Goal: Transaction & Acquisition: Obtain resource

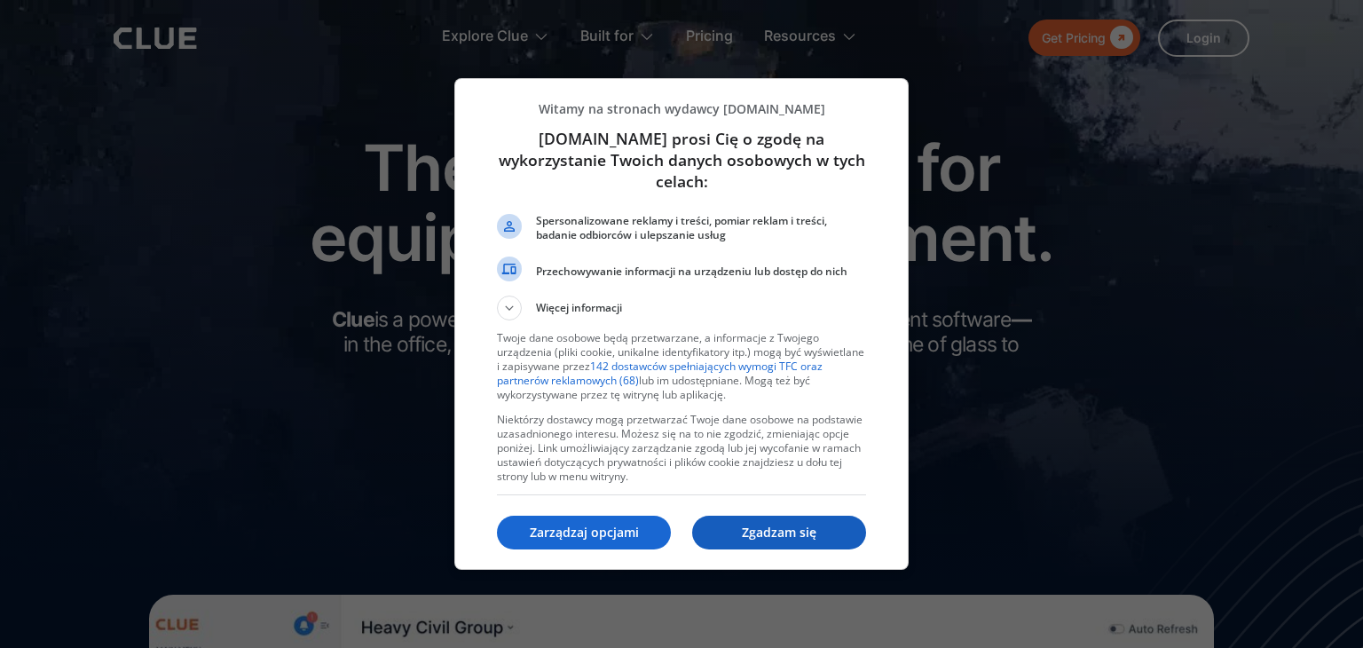
click at [763, 525] on p "Zgadzam się" at bounding box center [779, 533] width 174 height 18
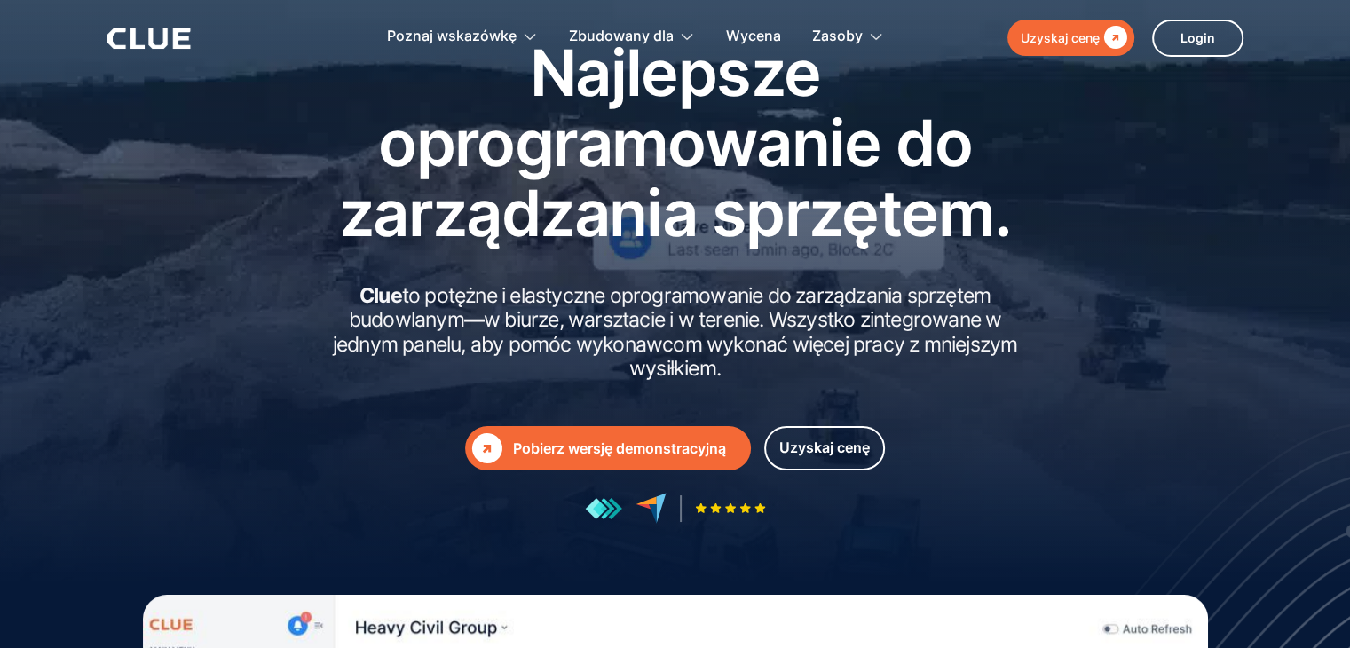
click at [566, 450] on font "Pobierz wersję demonstracyjną" at bounding box center [619, 448] width 213 height 18
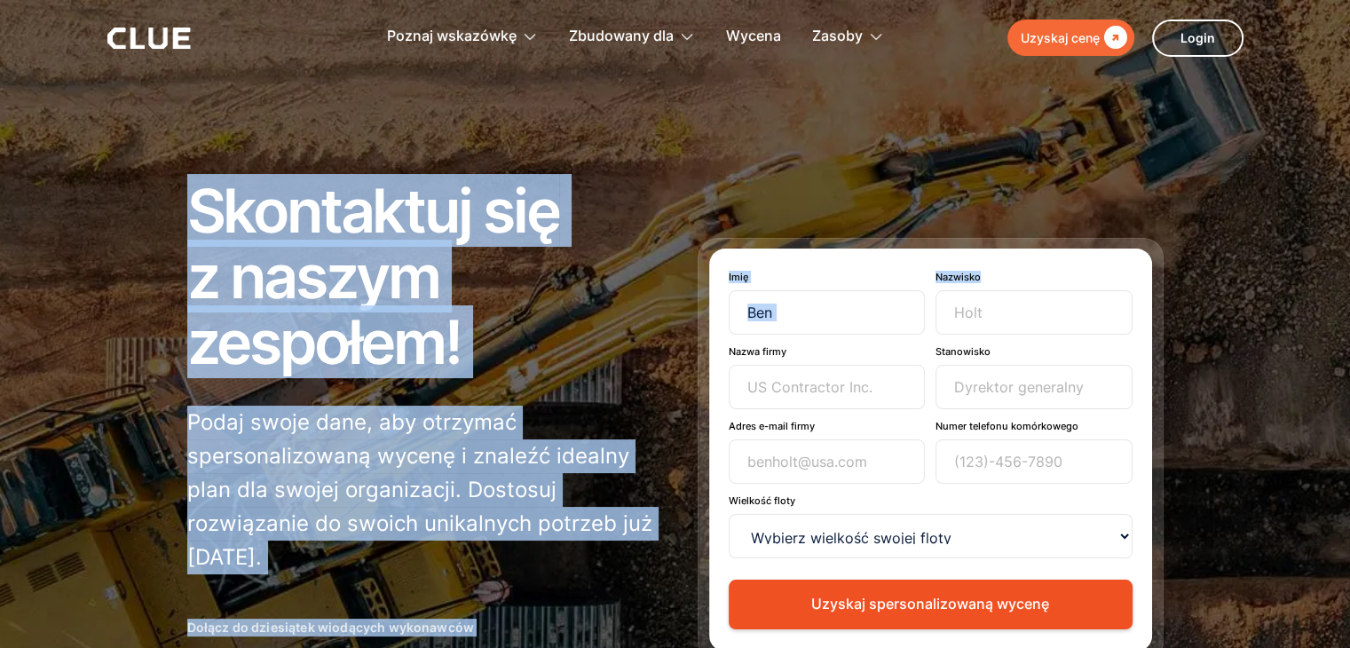
drag, startPoint x: 1058, startPoint y: 263, endPoint x: 1126, endPoint y: 100, distance: 175.9
click at [1126, 100] on div "Skontaktuj się z naszym zespołem! Podaj swoje dane, aby otrzymać spersonalizowa…" at bounding box center [675, 447] width 1350 height 894
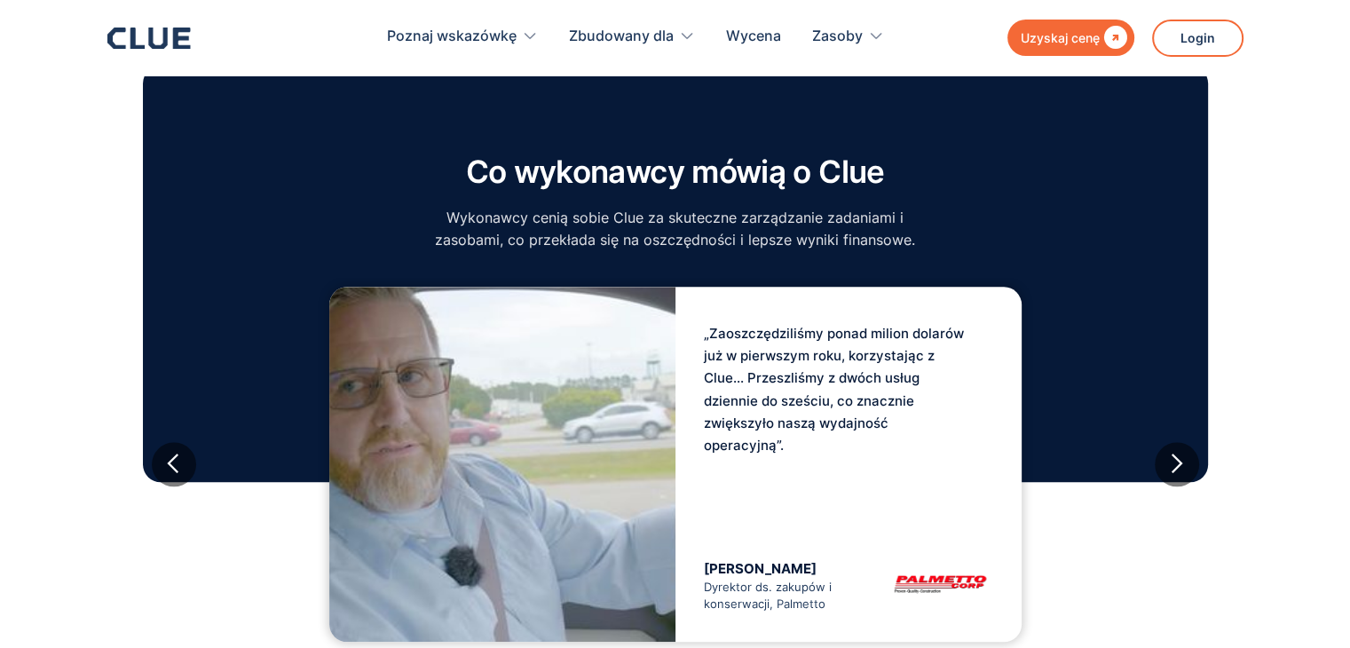
scroll to position [504, 0]
